Goal: Task Accomplishment & Management: Use online tool/utility

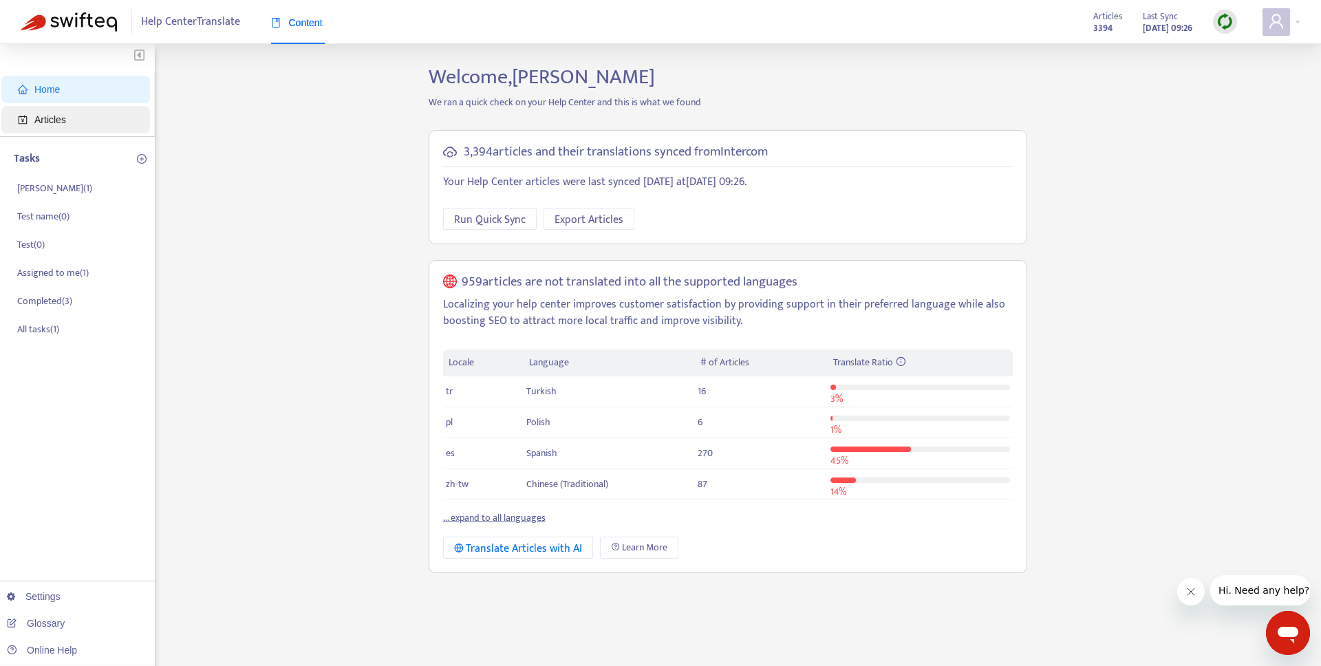
click at [105, 121] on span "Articles" at bounding box center [78, 120] width 121 height 28
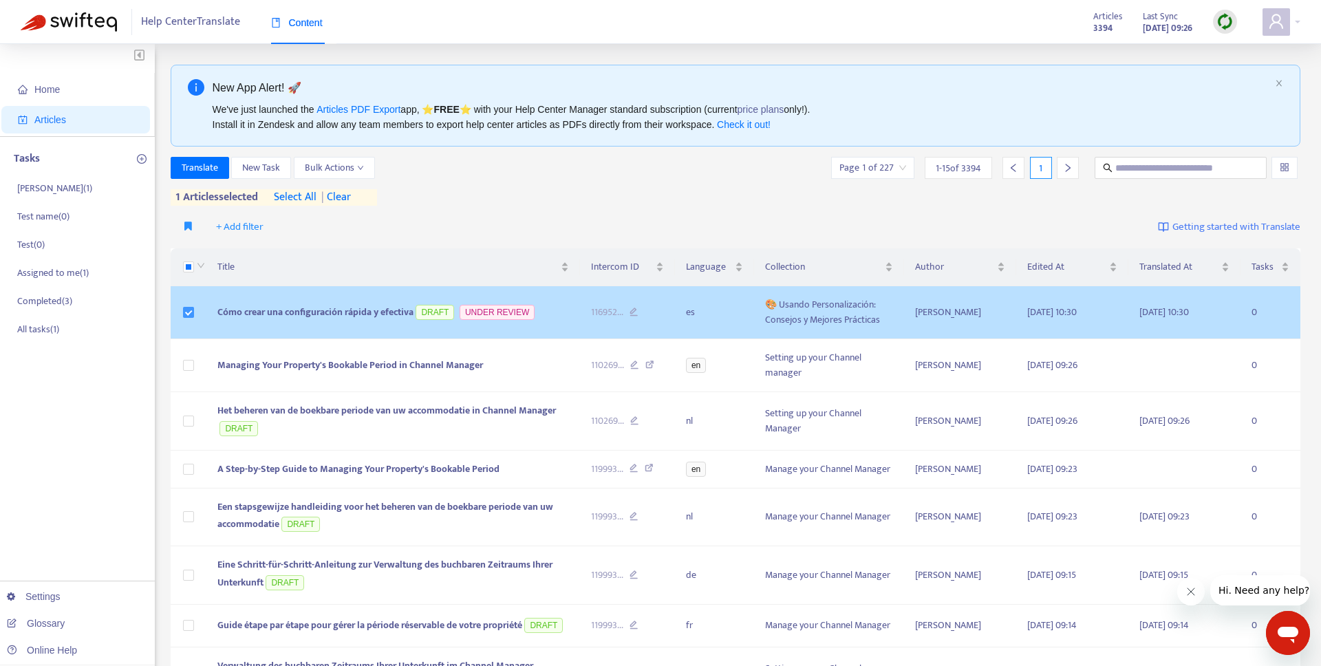
click at [183, 319] on label at bounding box center [188, 312] width 11 height 15
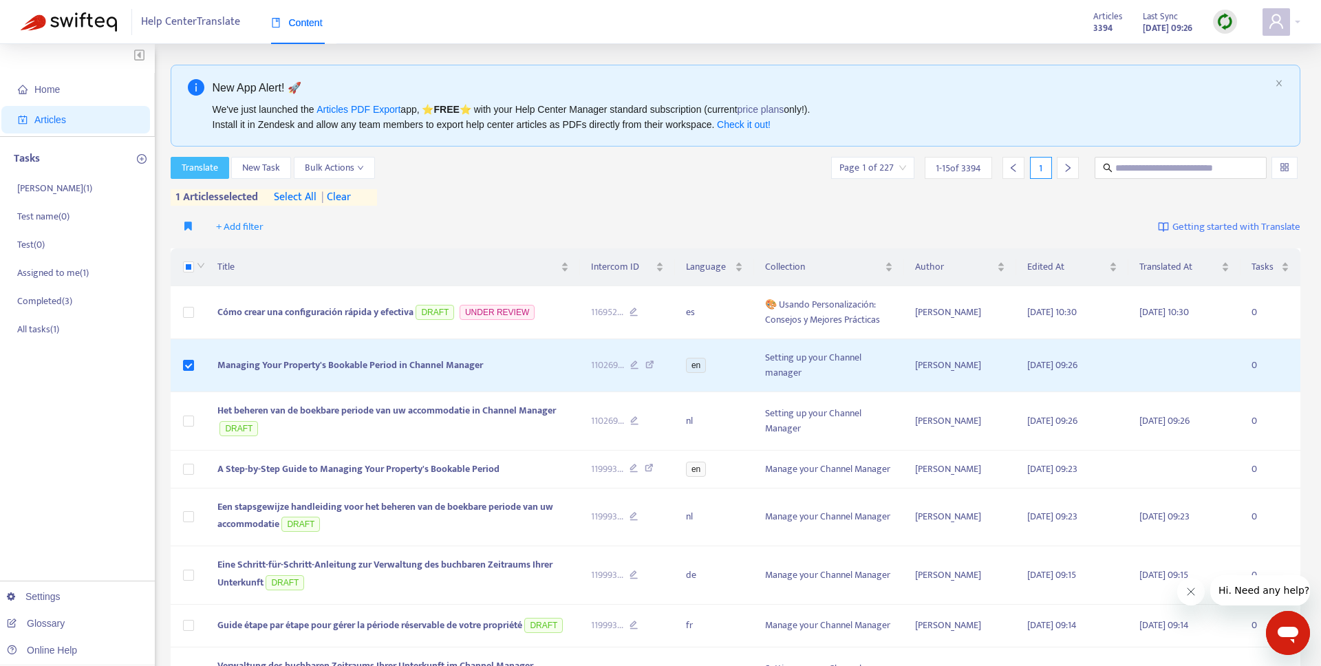
click at [207, 174] on span "Translate" at bounding box center [200, 167] width 36 height 15
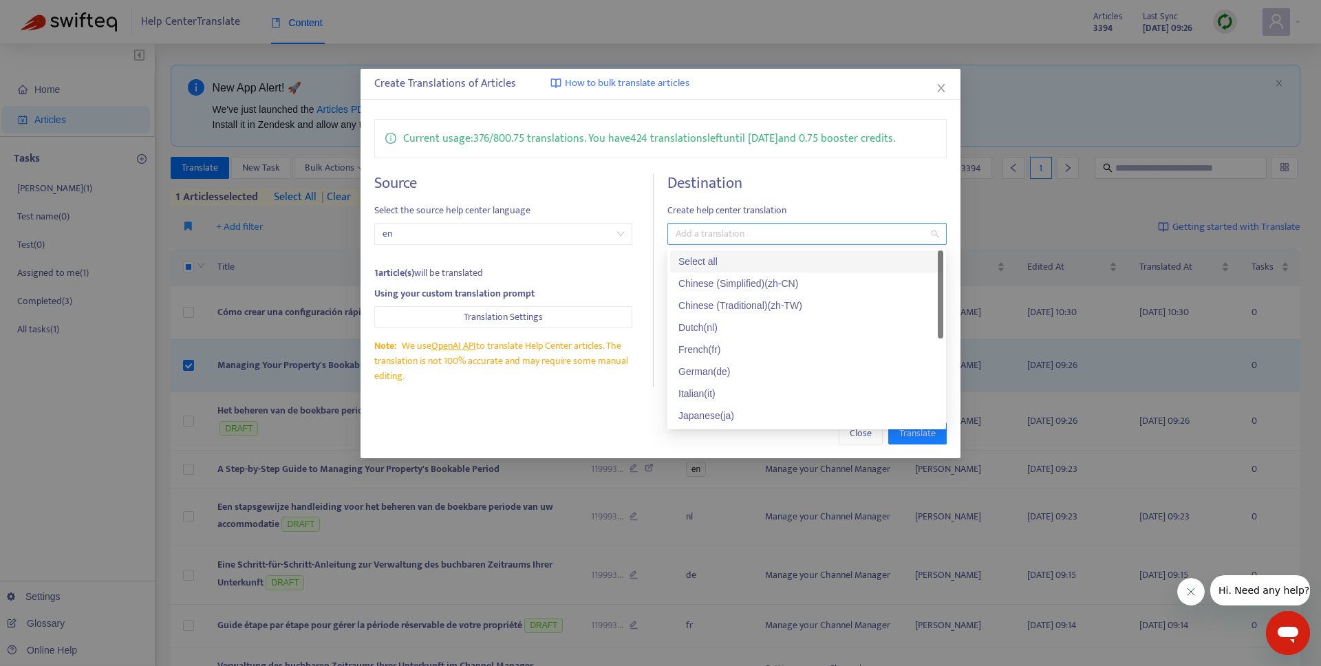
click at [809, 231] on div at bounding box center [800, 234] width 258 height 17
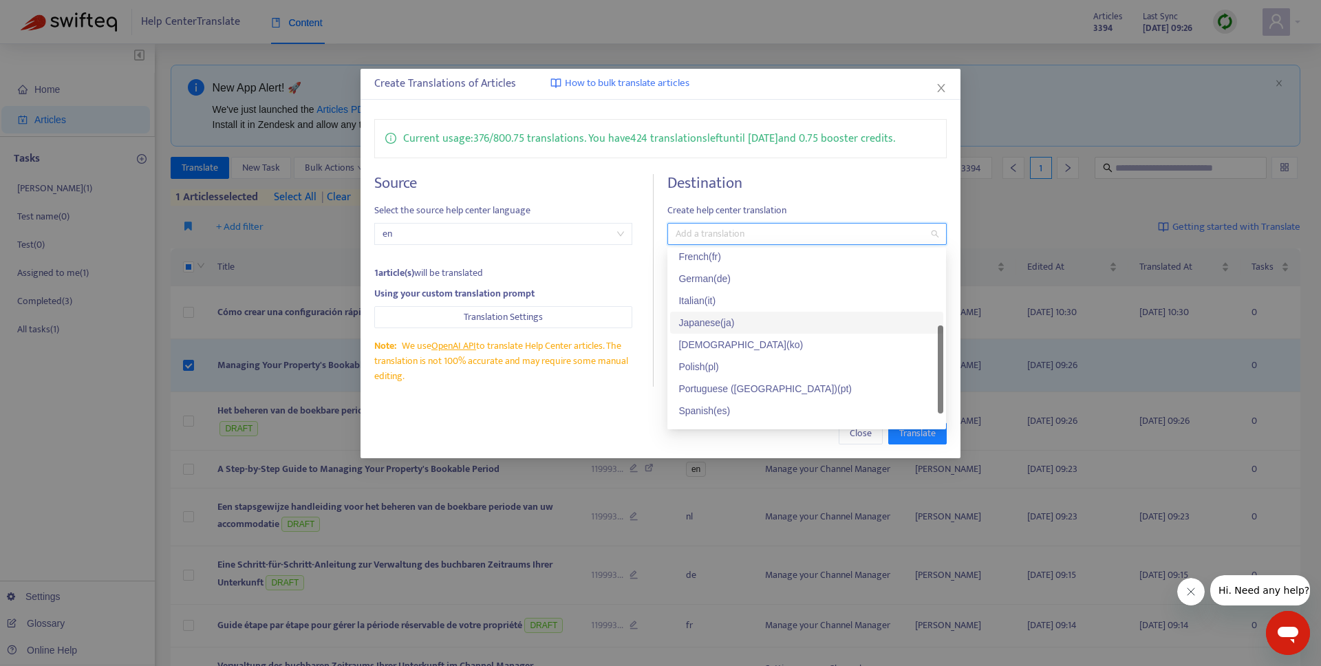
scroll to position [94, 0]
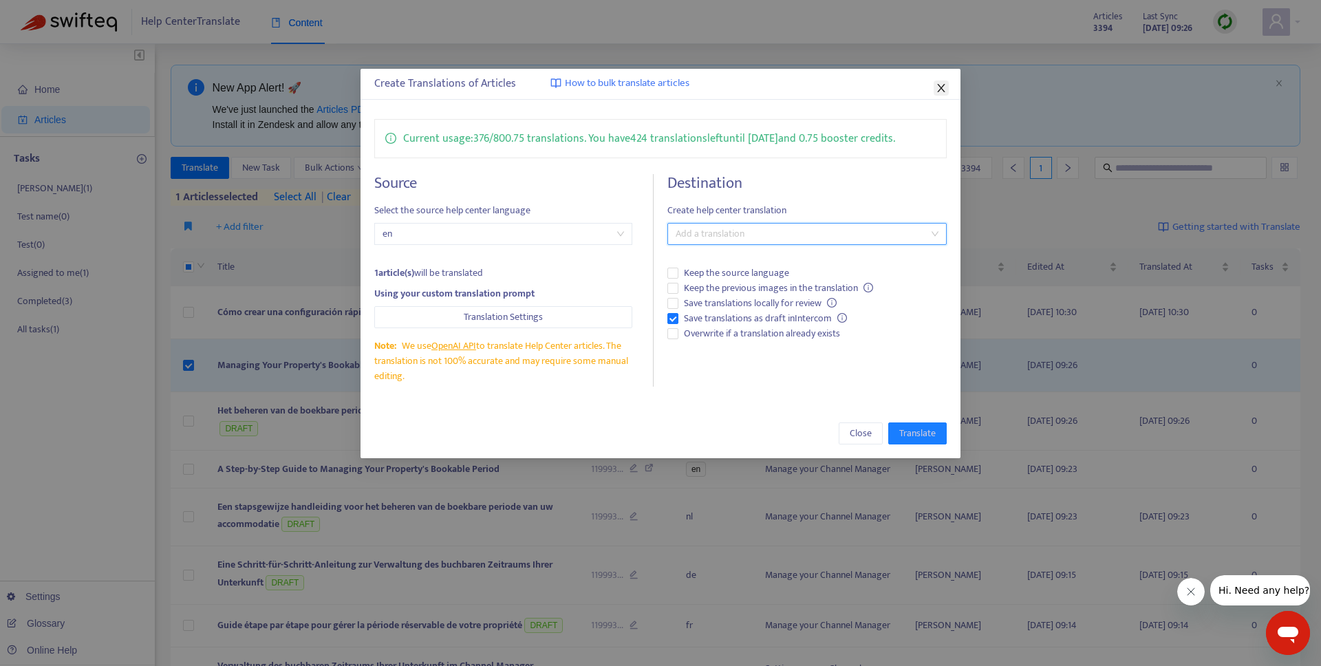
click at [941, 85] on icon "close" at bounding box center [941, 88] width 11 height 11
click at [941, 85] on div "New App Alert! 🚀" at bounding box center [742, 87] width 1058 height 17
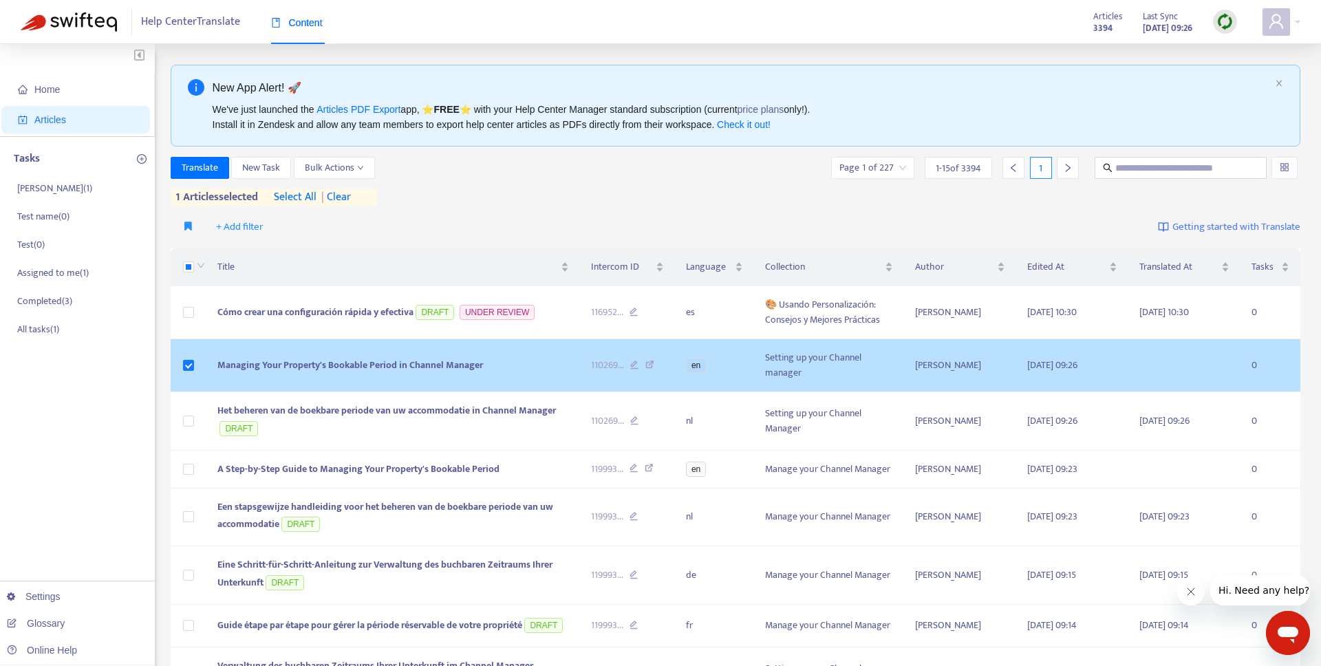
click at [194, 363] on td at bounding box center [189, 365] width 36 height 53
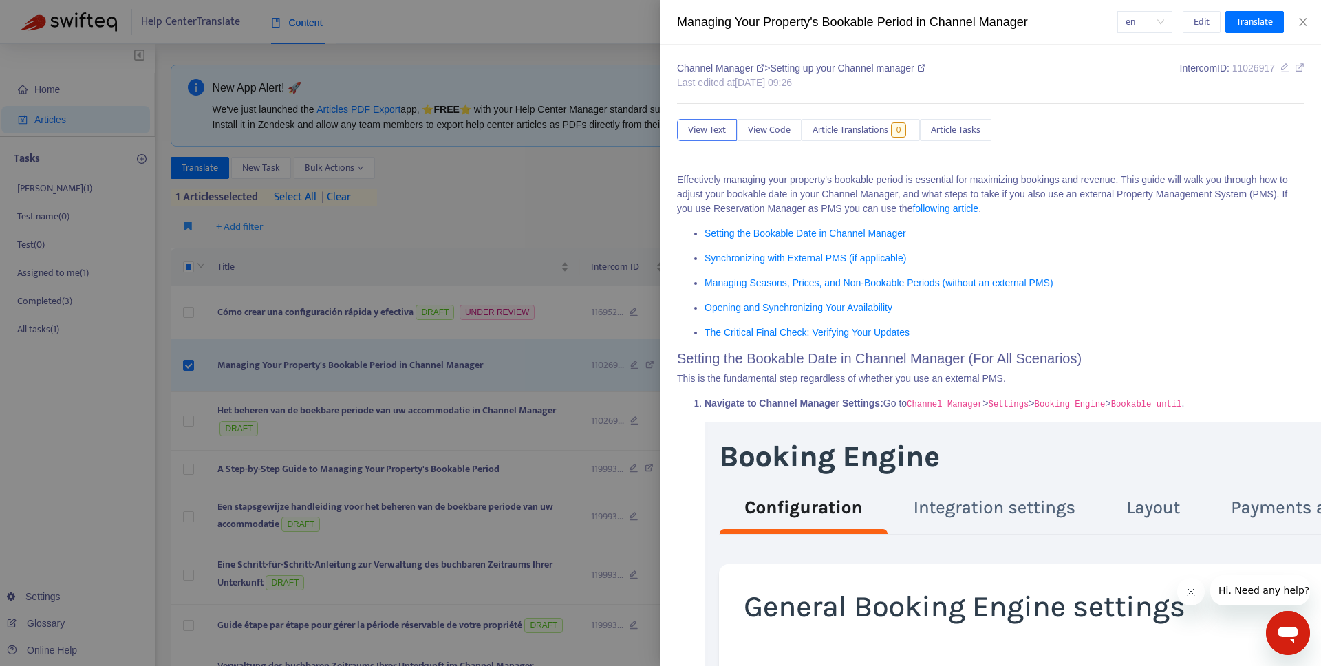
click at [184, 363] on div at bounding box center [660, 333] width 1321 height 666
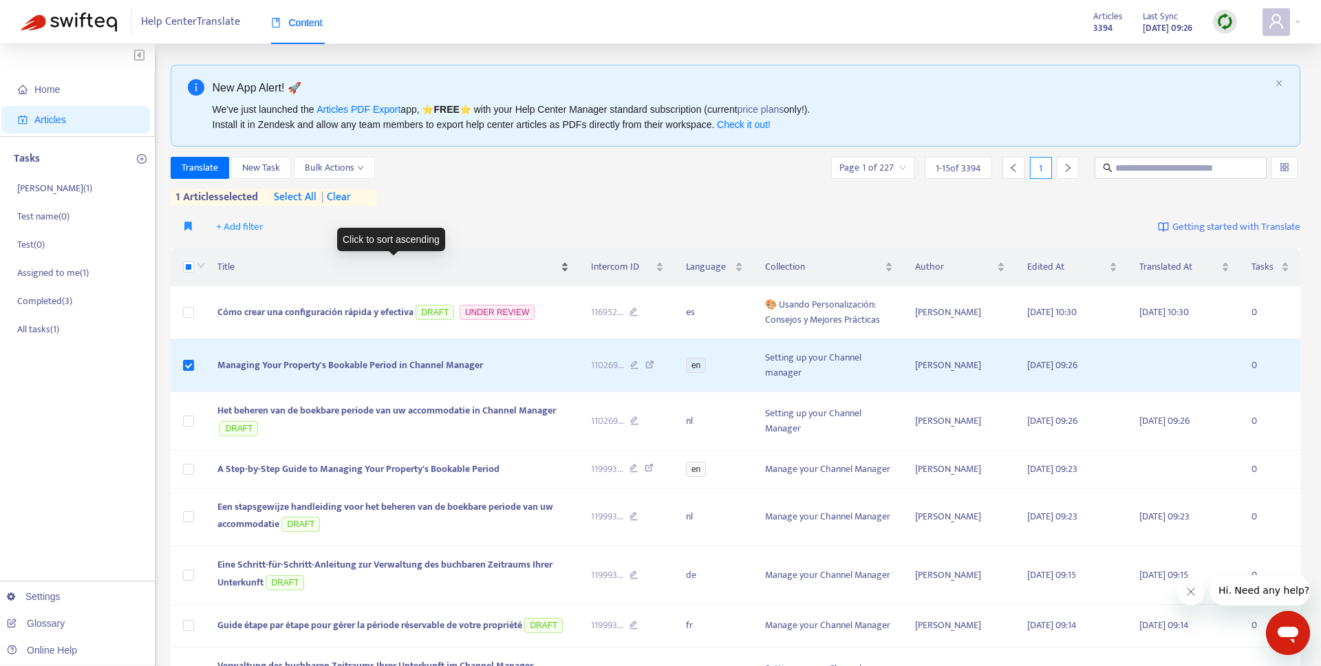
click at [248, 261] on span "Title" at bounding box center [387, 266] width 341 height 15
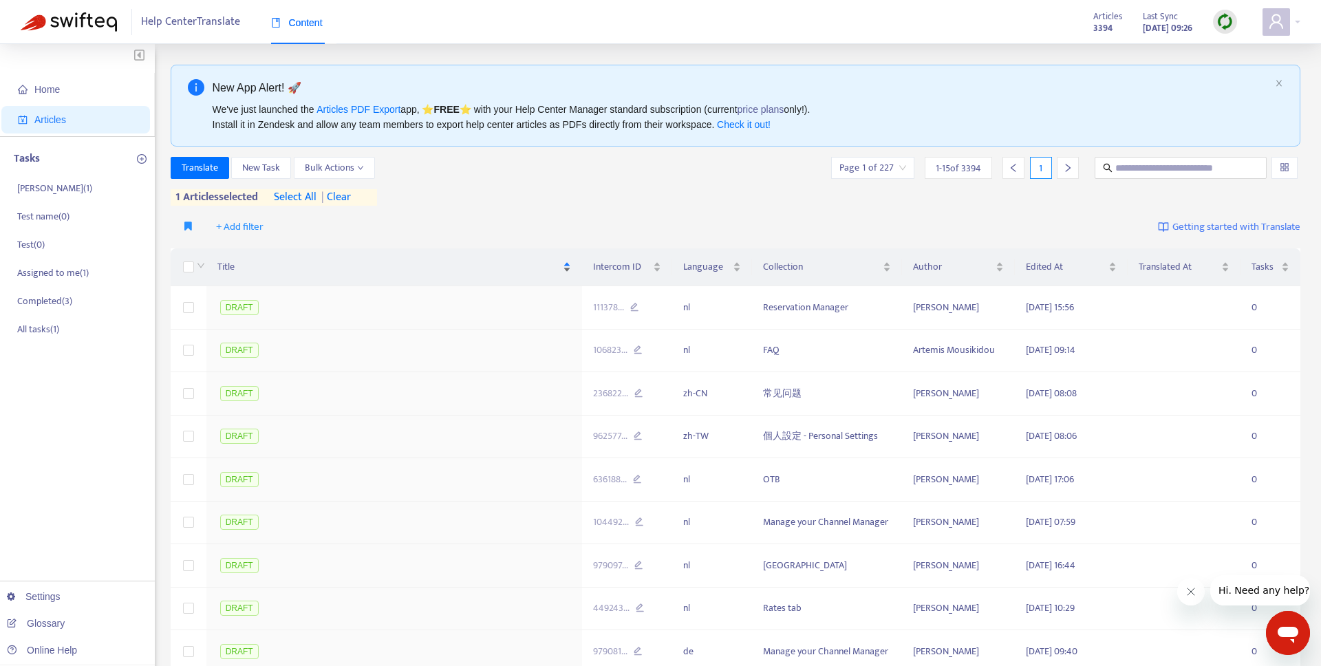
click at [228, 259] on span "Title" at bounding box center [388, 266] width 343 height 15
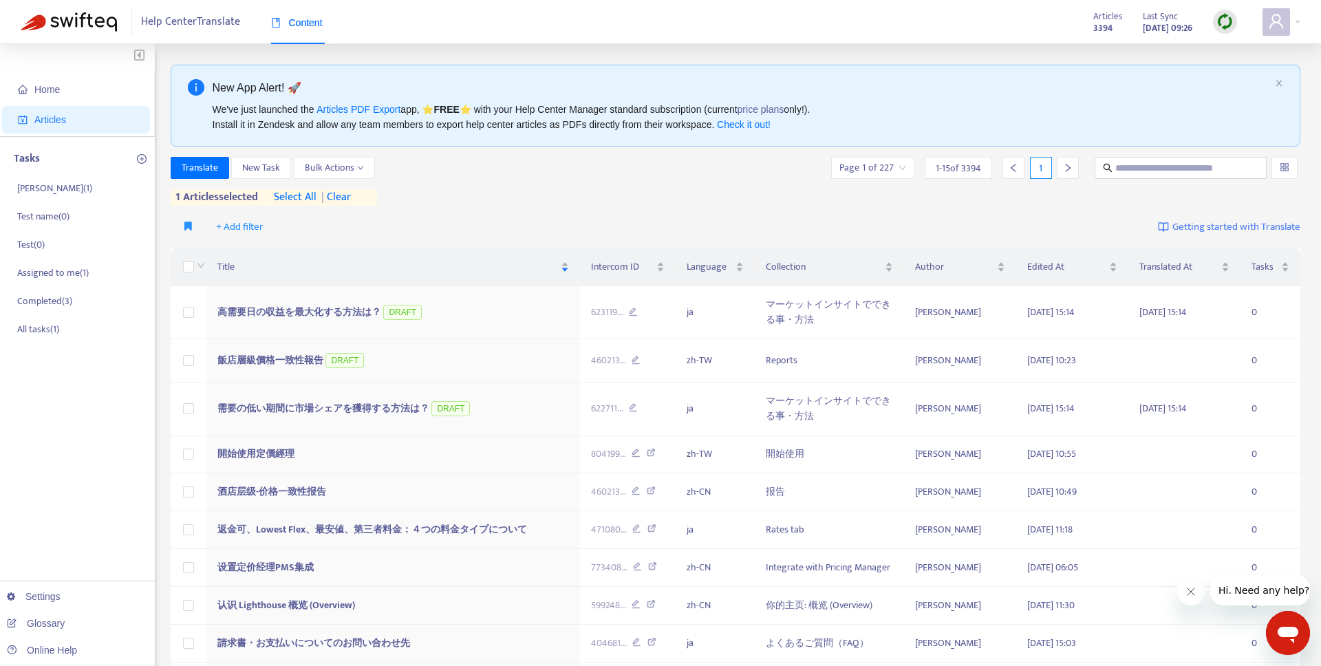
click at [351, 190] on span "| clear" at bounding box center [334, 197] width 34 height 17
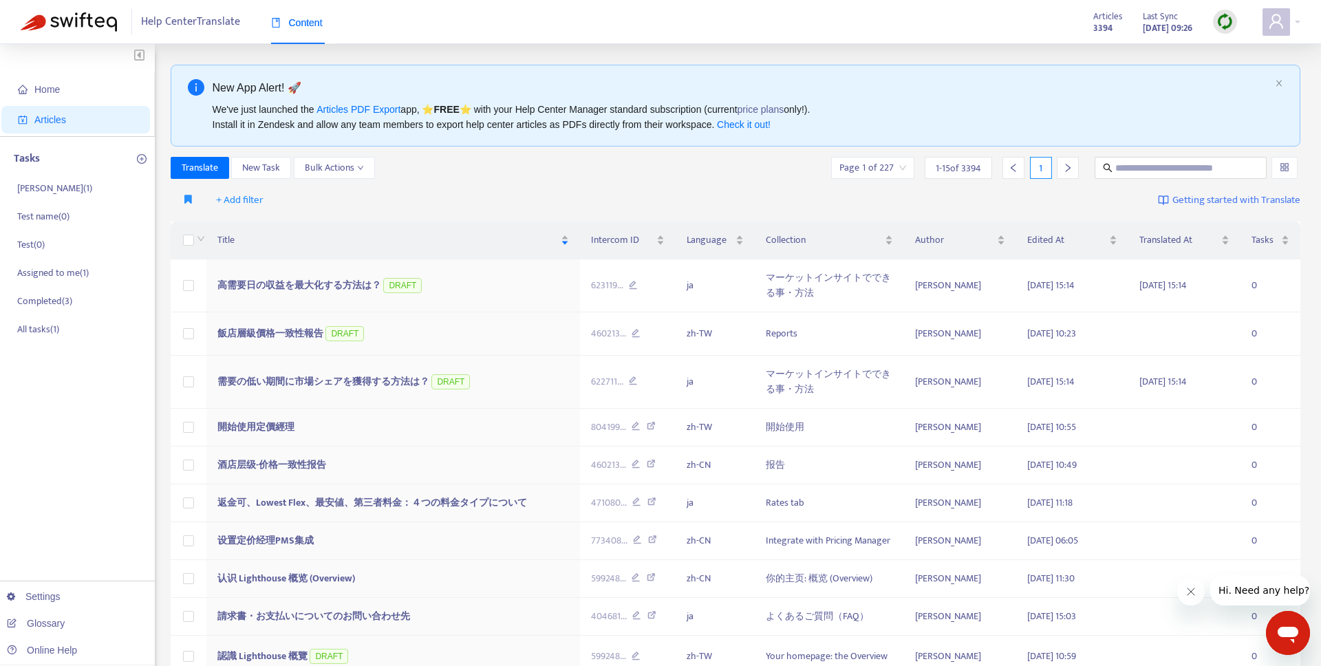
click at [78, 129] on span "Articles" at bounding box center [78, 120] width 121 height 28
click at [1139, 142] on div "New App Alert! 🚀 We've just launched the Articles PDF Export app, ⭐ FREE ⭐️ wit…" at bounding box center [736, 106] width 1130 height 82
click at [1135, 158] on span at bounding box center [1181, 168] width 172 height 22
click at [1127, 173] on input "text" at bounding box center [1181, 167] width 132 height 15
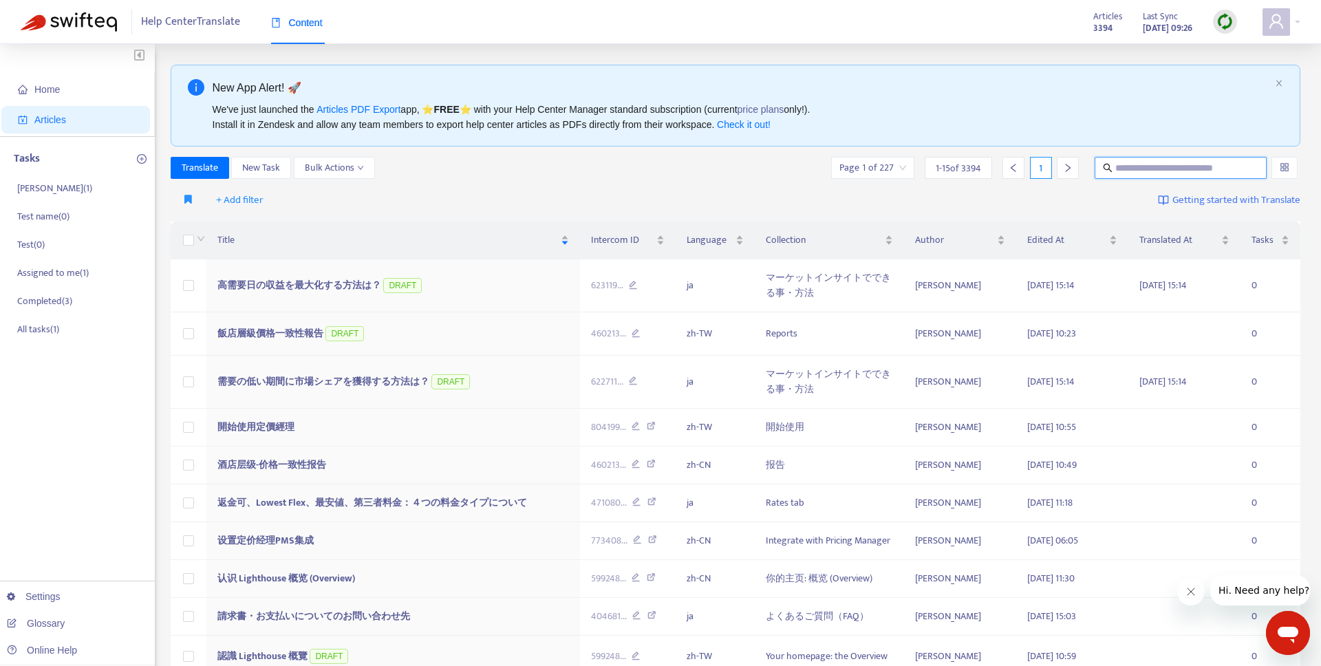
paste input "********"
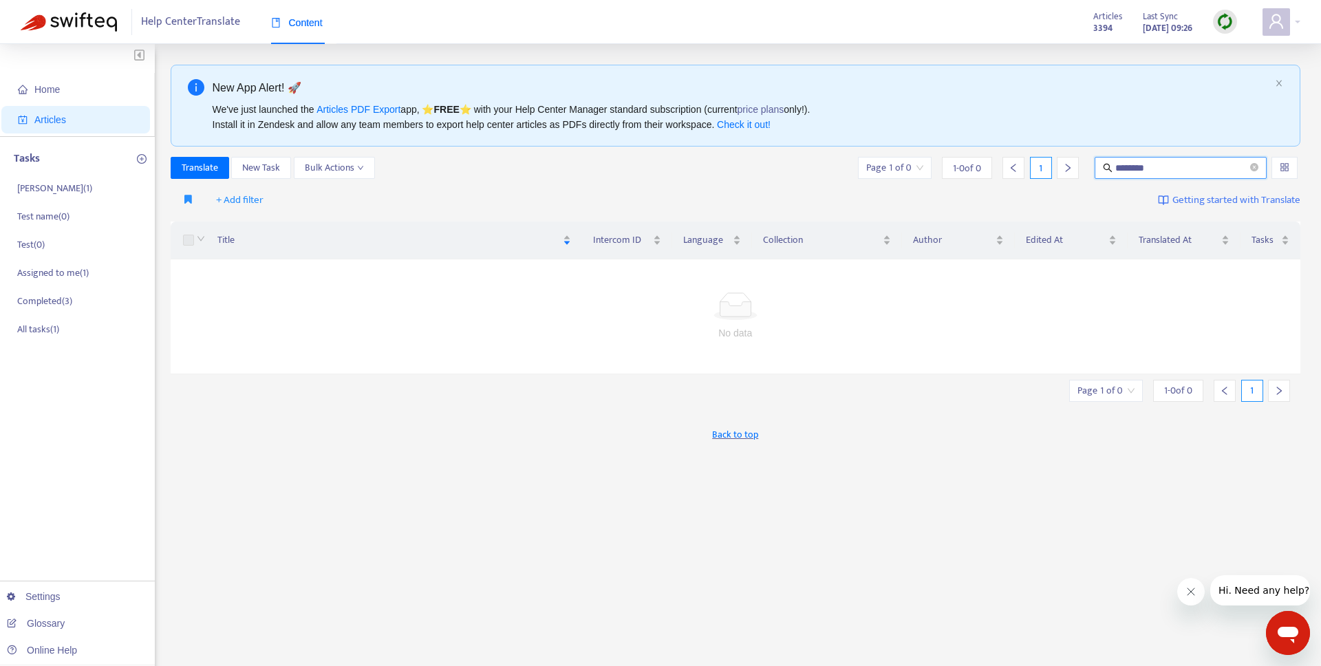
click at [1140, 166] on input "********" at bounding box center [1181, 167] width 132 height 15
paste input "**********"
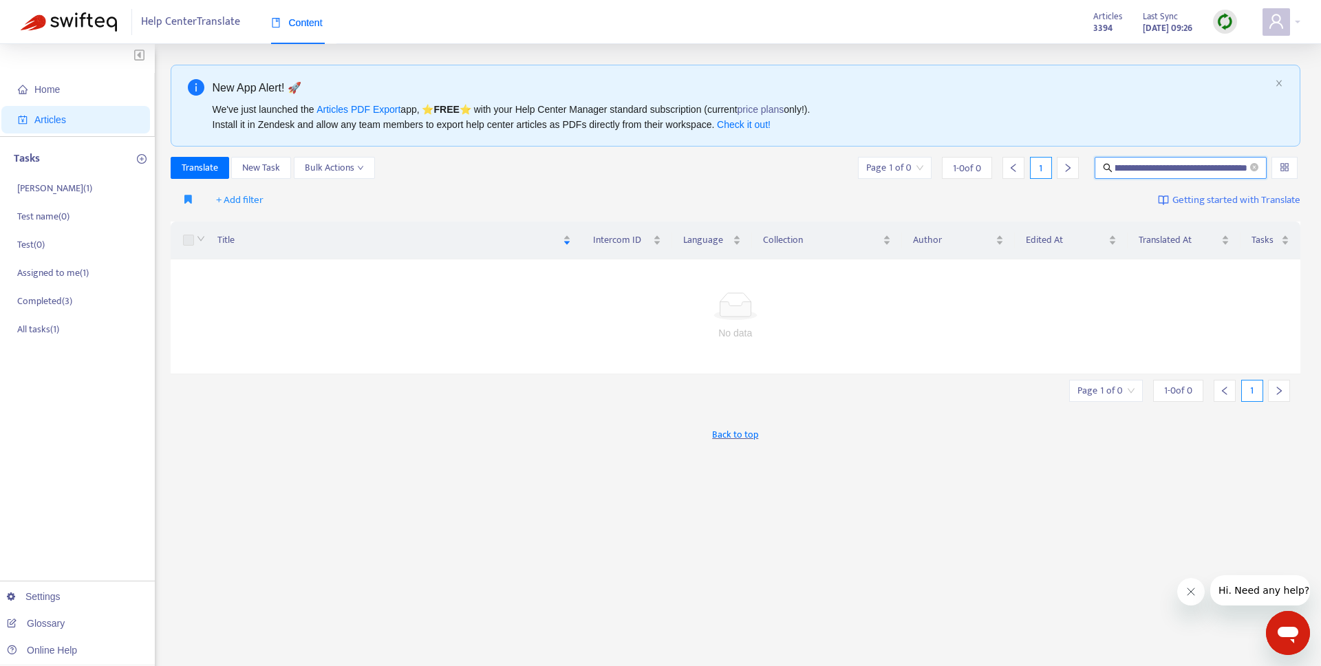
type input "**********"
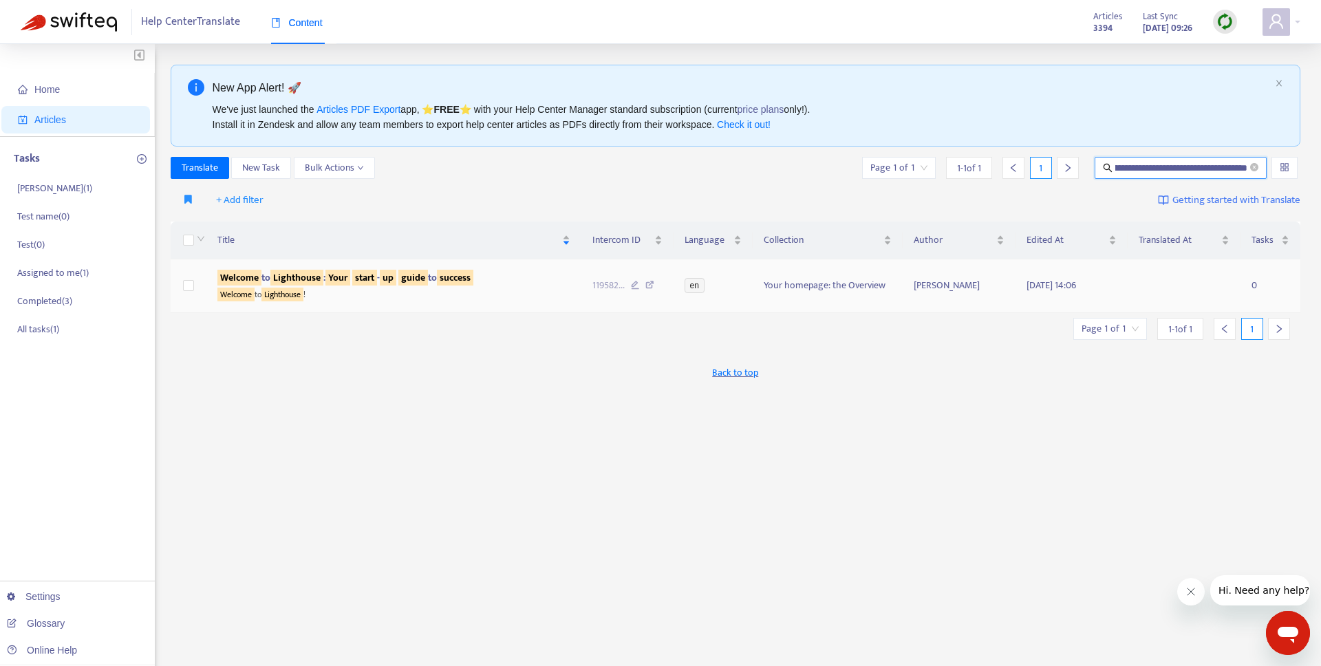
scroll to position [0, 0]
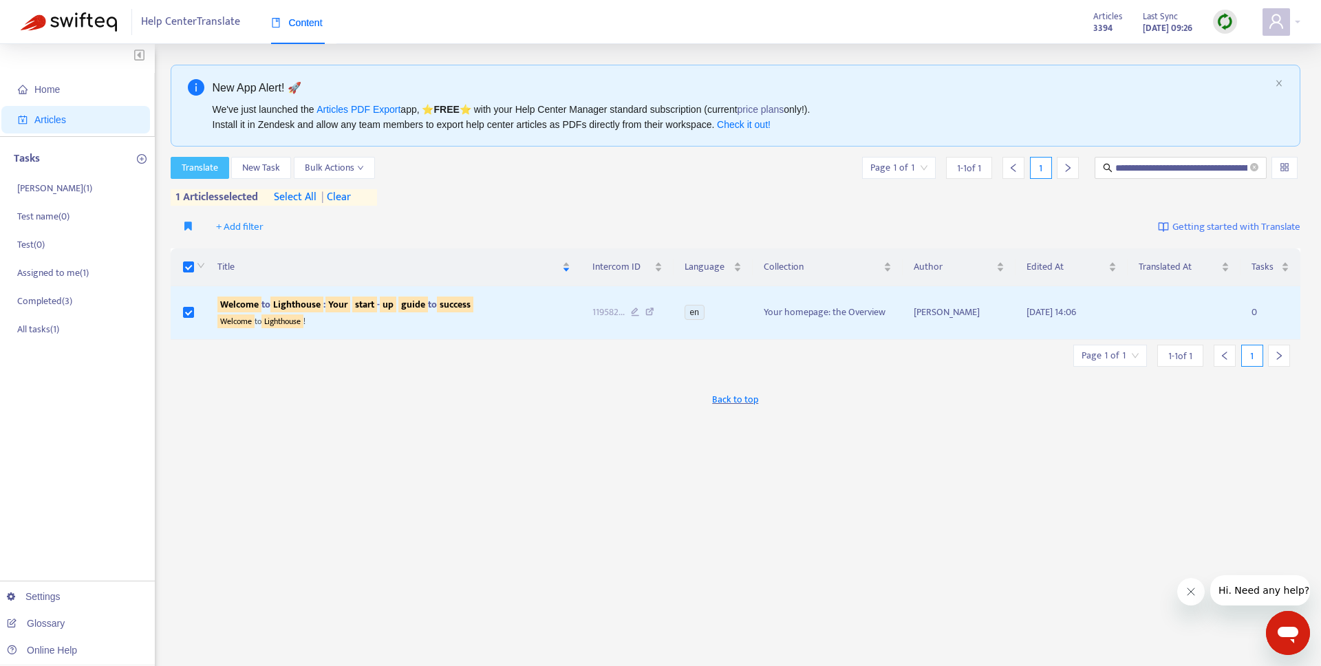
click at [194, 164] on span "Translate" at bounding box center [200, 167] width 36 height 15
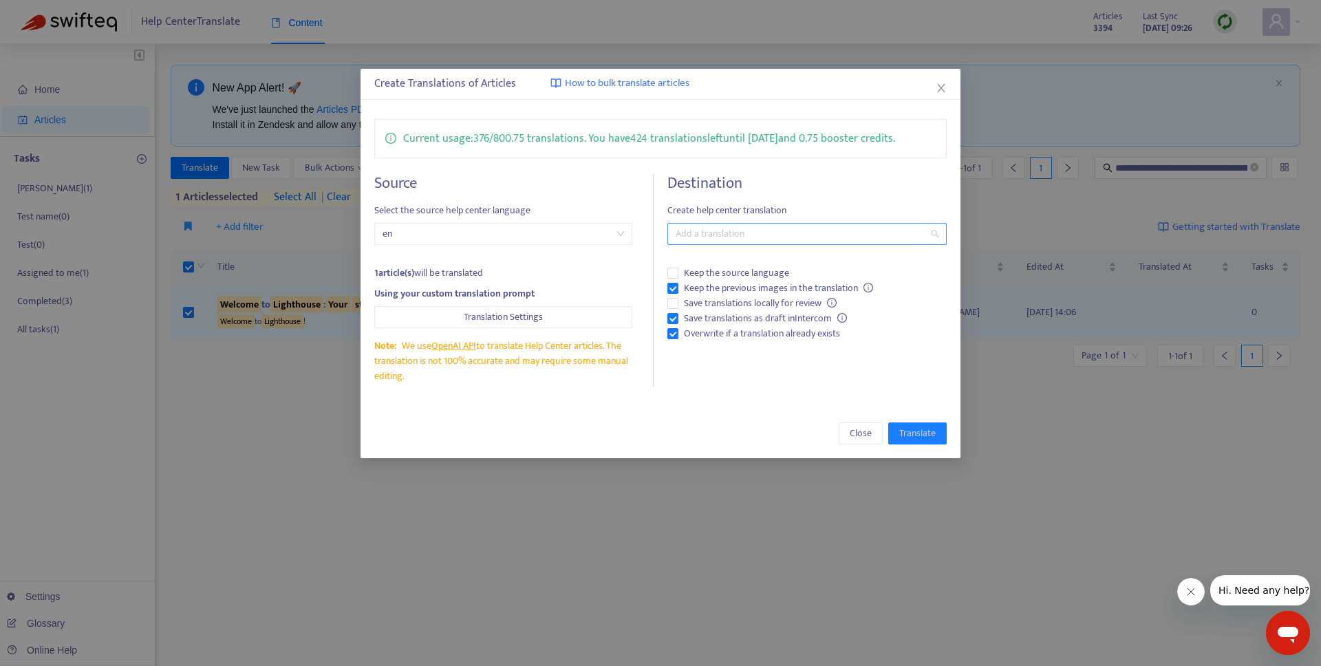
click at [686, 231] on div at bounding box center [800, 234] width 258 height 17
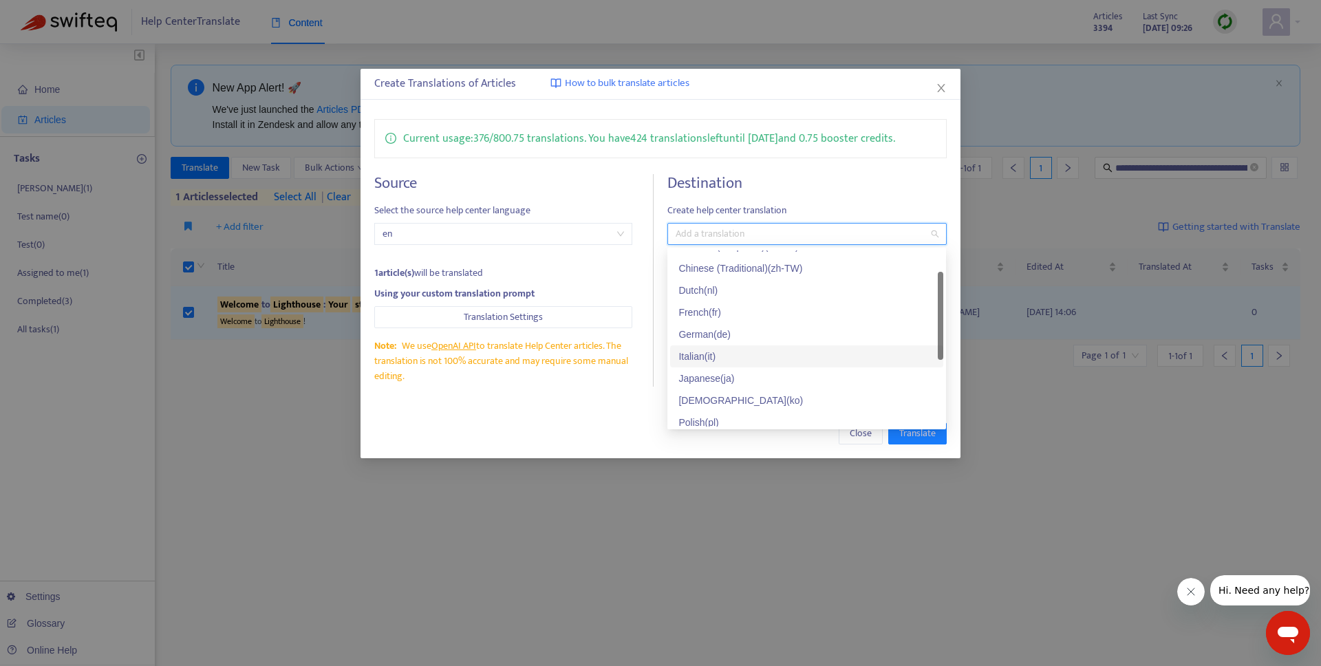
scroll to position [39, 0]
click at [700, 353] on div "Italian ( it )" at bounding box center [806, 354] width 257 height 15
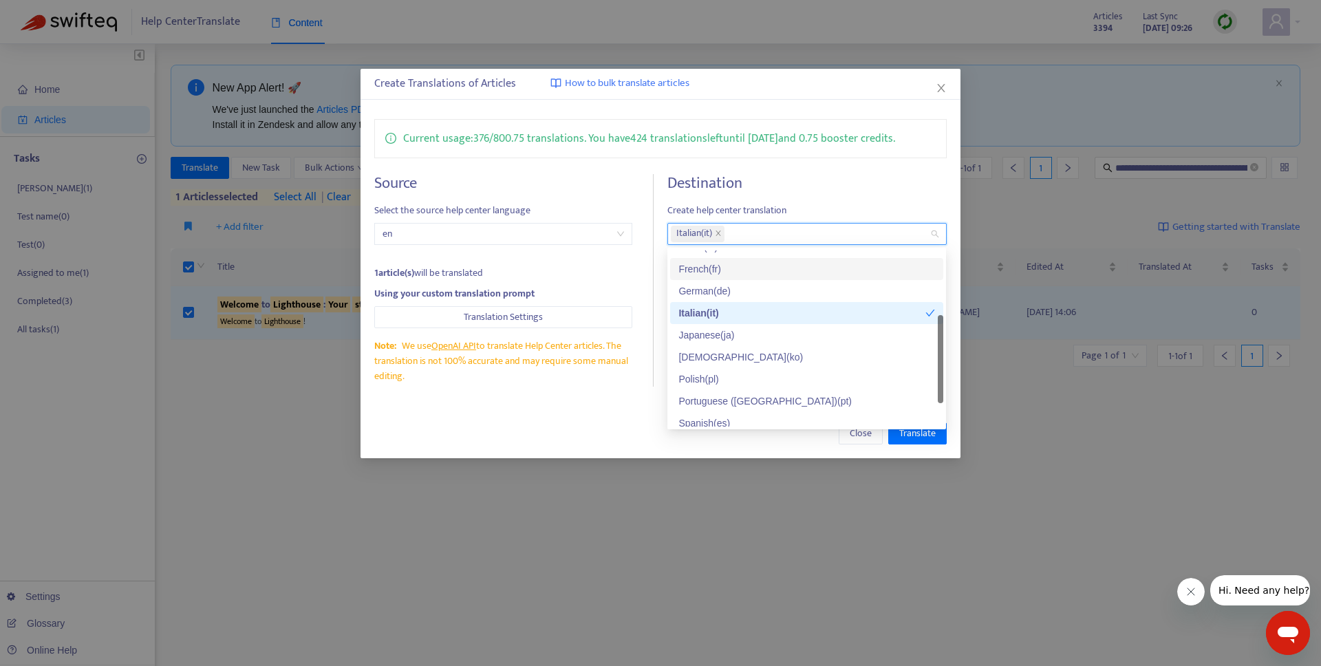
scroll to position [80, 0]
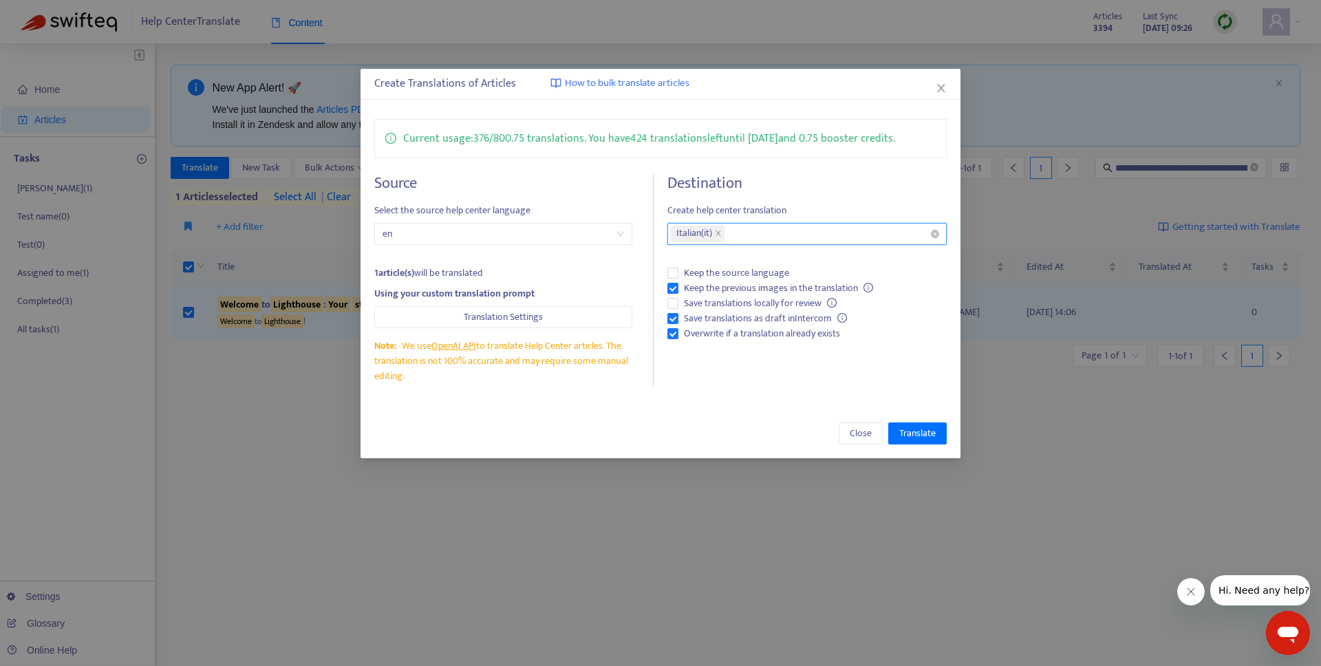
click at [742, 232] on div "Italian ( it )" at bounding box center [800, 233] width 258 height 19
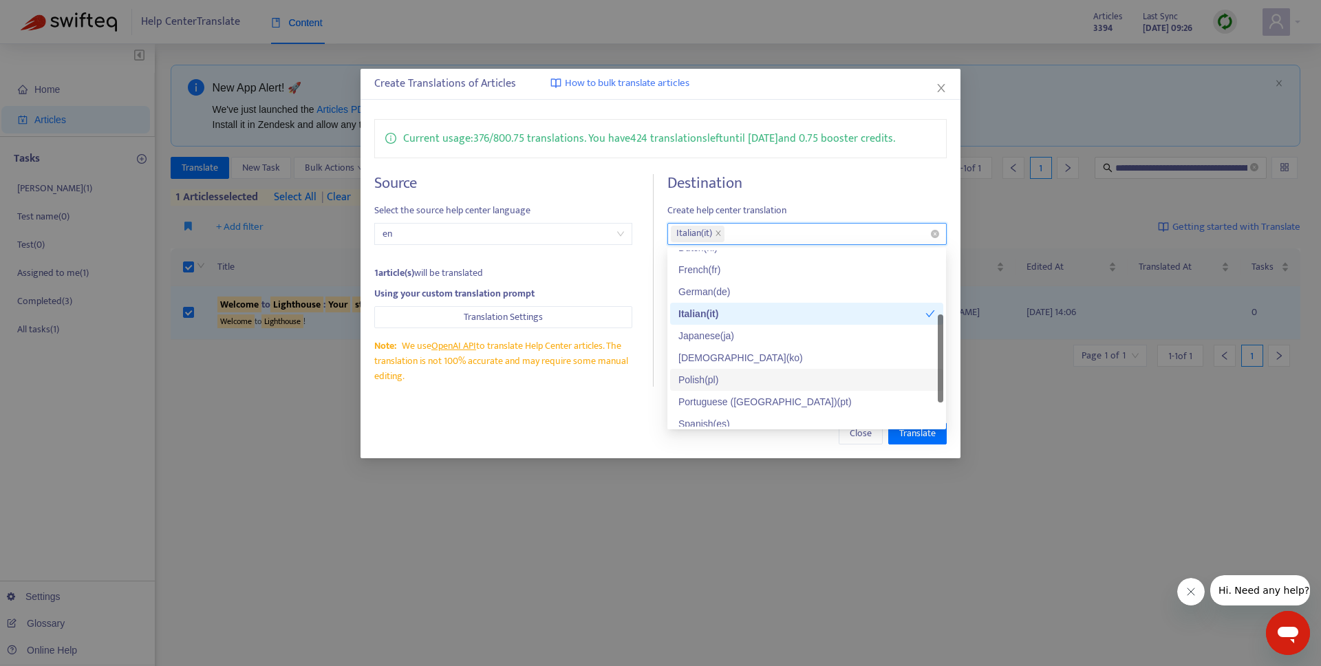
click at [742, 232] on div "Italian ( it )" at bounding box center [800, 233] width 258 height 19
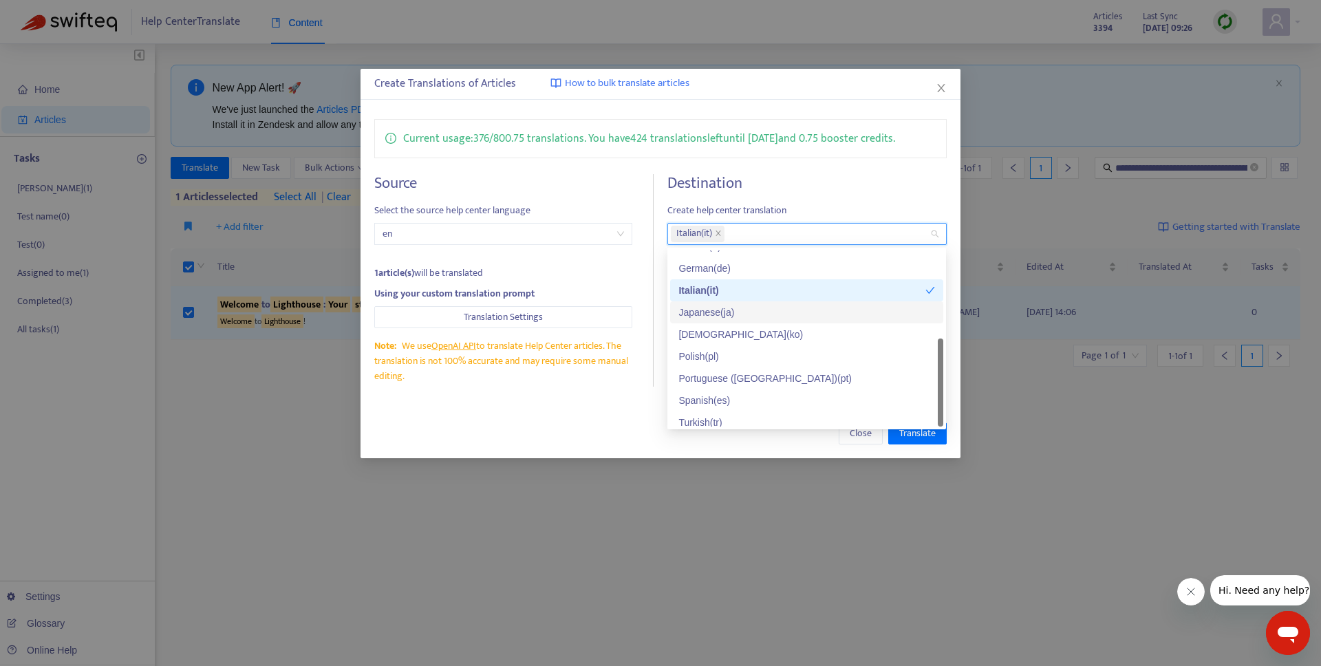
scroll to position [110, 0]
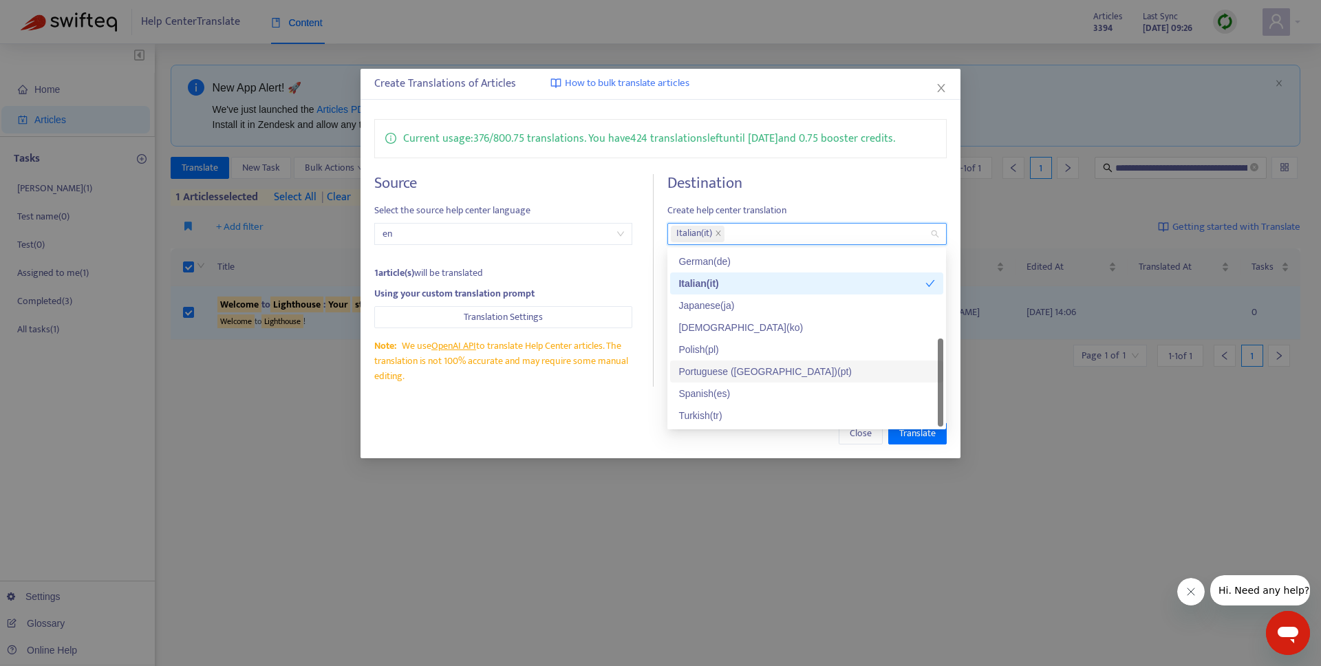
click at [723, 369] on div "Portuguese ([GEOGRAPHIC_DATA]) ( pt )" at bounding box center [806, 371] width 257 height 15
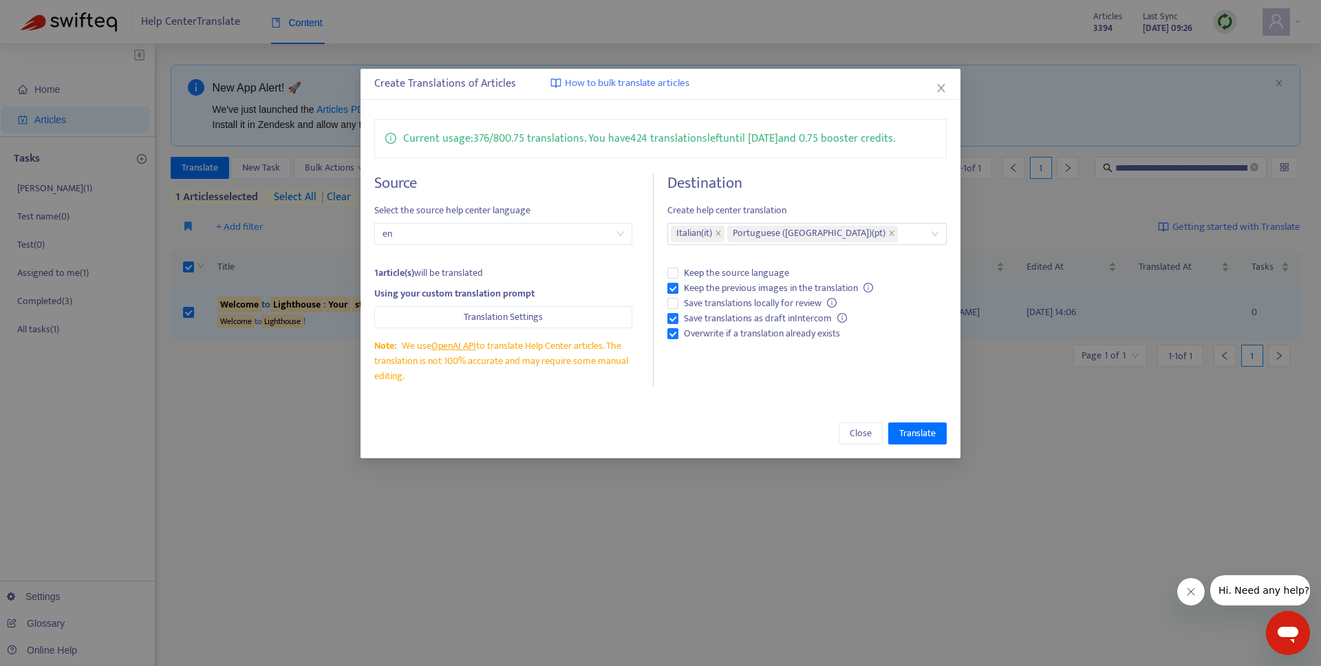
click at [621, 445] on div "Close Translate" at bounding box center [660, 434] width 599 height 50
click at [917, 427] on span "Translate" at bounding box center [917, 433] width 36 height 15
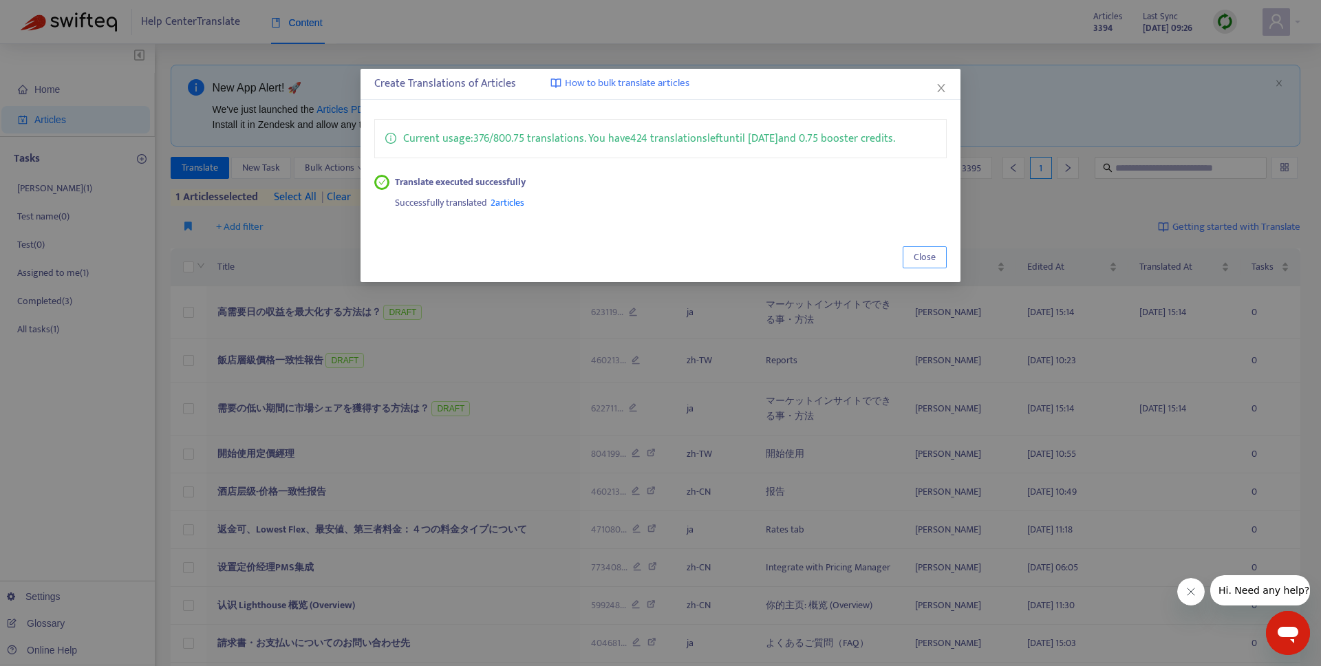
click at [923, 259] on span "Close" at bounding box center [925, 257] width 22 height 15
